Goal: Information Seeking & Learning: Learn about a topic

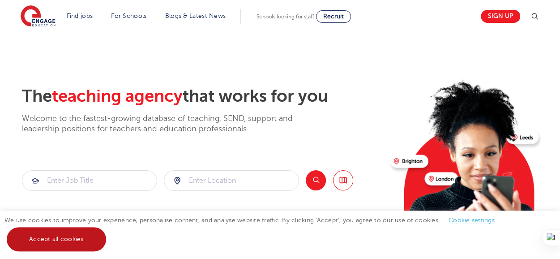
click at [67, 239] on link "Accept all cookies" at bounding box center [56, 239] width 99 height 24
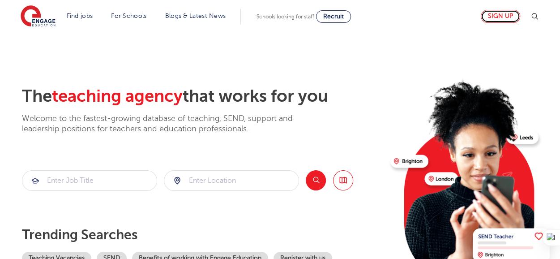
click at [501, 16] on link "Sign up" at bounding box center [500, 16] width 39 height 13
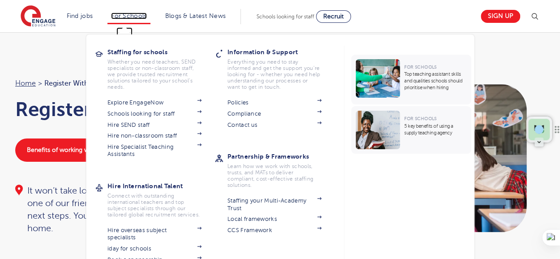
click at [132, 16] on link "For Schools" at bounding box center [128, 16] width 35 height 7
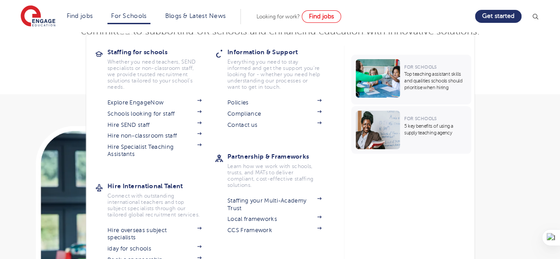
scroll to position [492, 0]
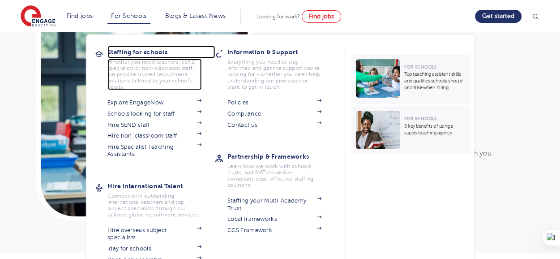
click at [127, 53] on h3 "Staffing for schools" at bounding box center [160, 52] width 107 height 13
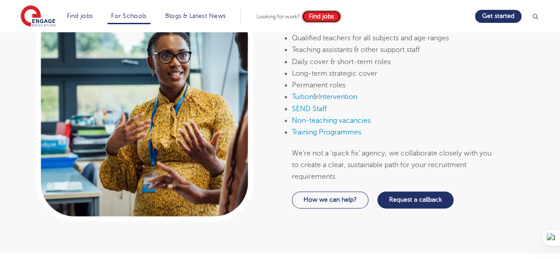
click at [325, 15] on span "Find jobs" at bounding box center [321, 16] width 25 height 7
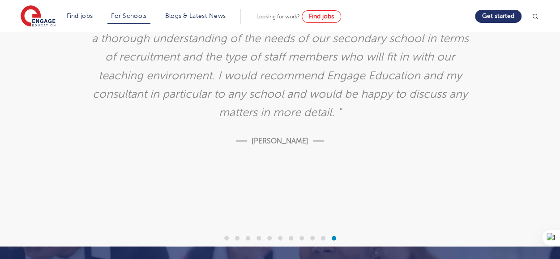
scroll to position [2506, 0]
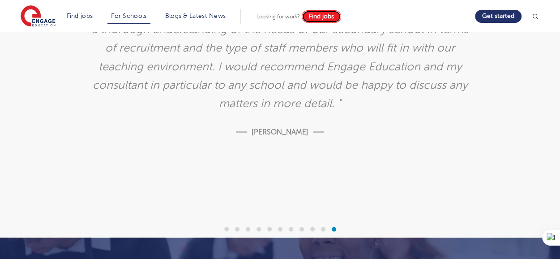
click at [324, 16] on span "Find jobs" at bounding box center [321, 16] width 25 height 7
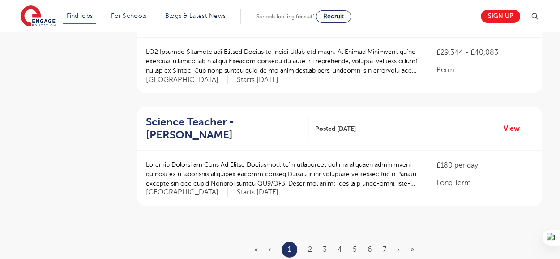
scroll to position [1074, 0]
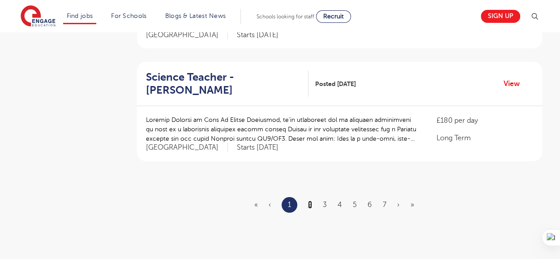
click at [311, 201] on link "2" at bounding box center [310, 205] width 4 height 8
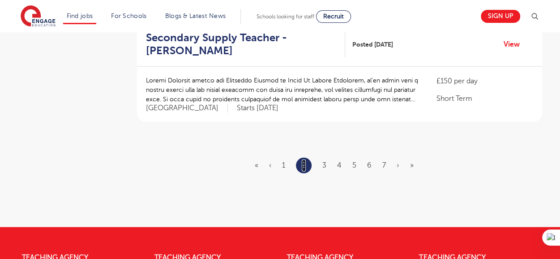
scroll to position [1119, 0]
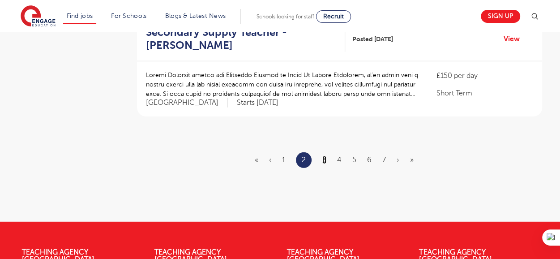
click at [324, 156] on link "3" at bounding box center [324, 160] width 4 height 8
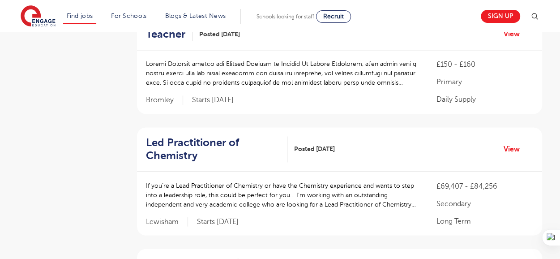
scroll to position [671, 0]
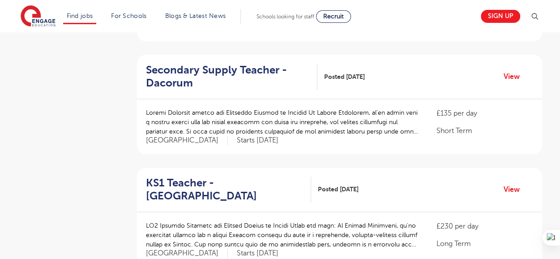
scroll to position [537, 0]
